Goal: Navigation & Orientation: Find specific page/section

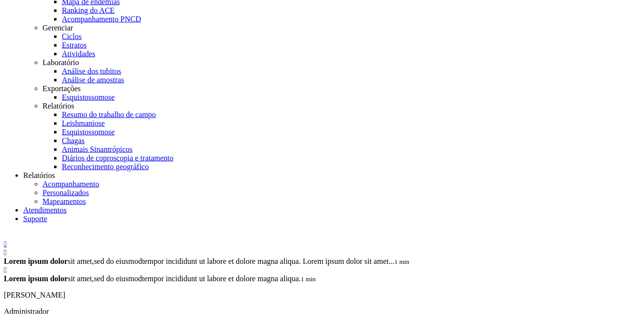
scroll to position [333, 0]
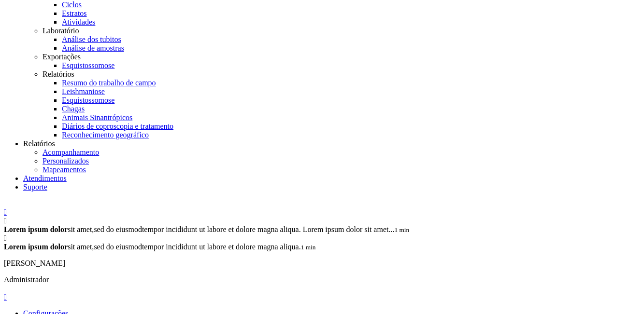
scroll to position [333, 0]
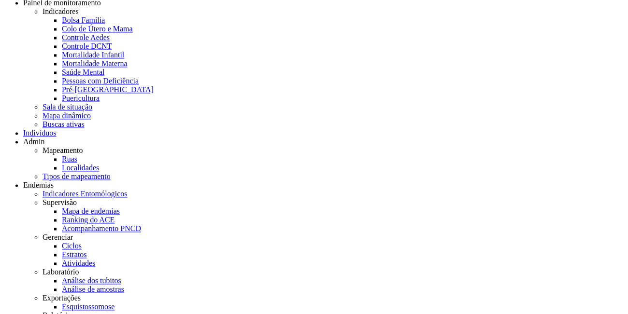
scroll to position [0, 0]
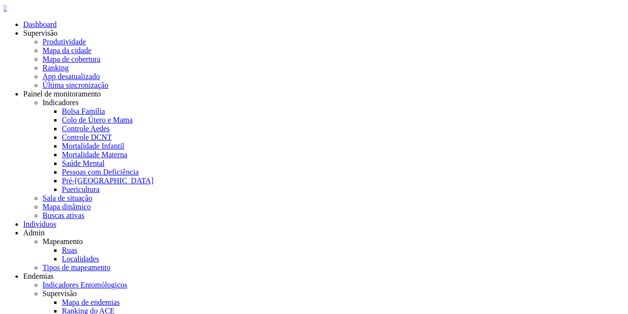
click at [7, 12] on icon "" at bounding box center [5, 8] width 3 height 8
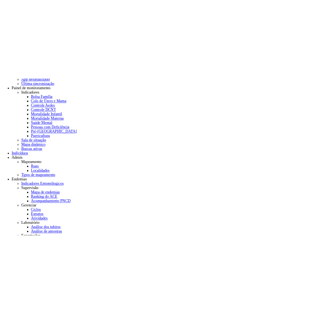
scroll to position [62, 0]
